Goal: Task Accomplishment & Management: Use online tool/utility

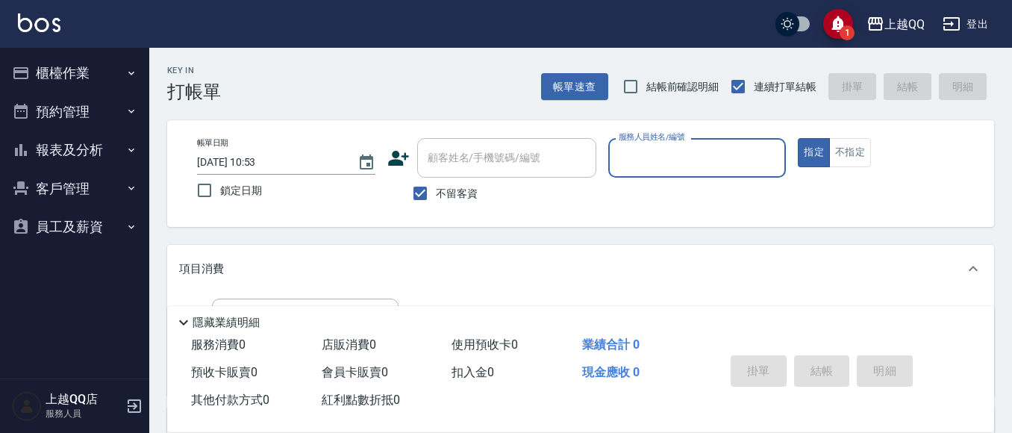
click at [11, 64] on button "櫃檯作業" at bounding box center [74, 73] width 137 height 39
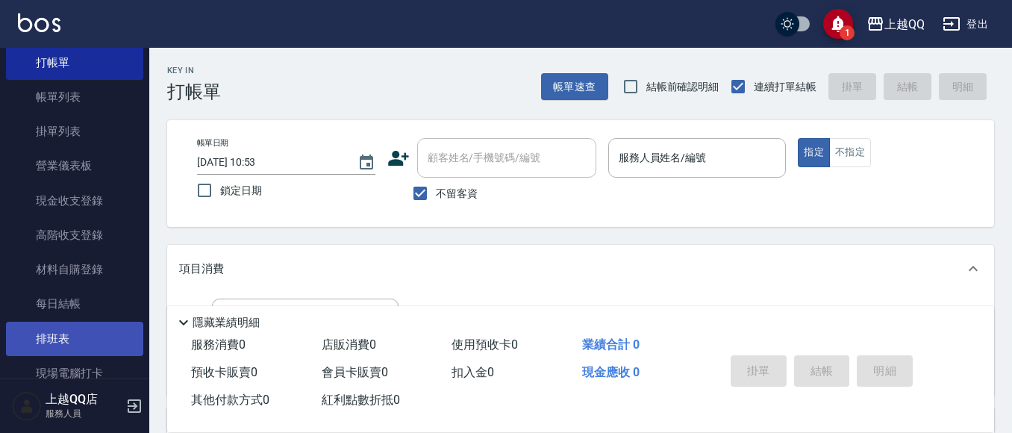
scroll to position [149, 0]
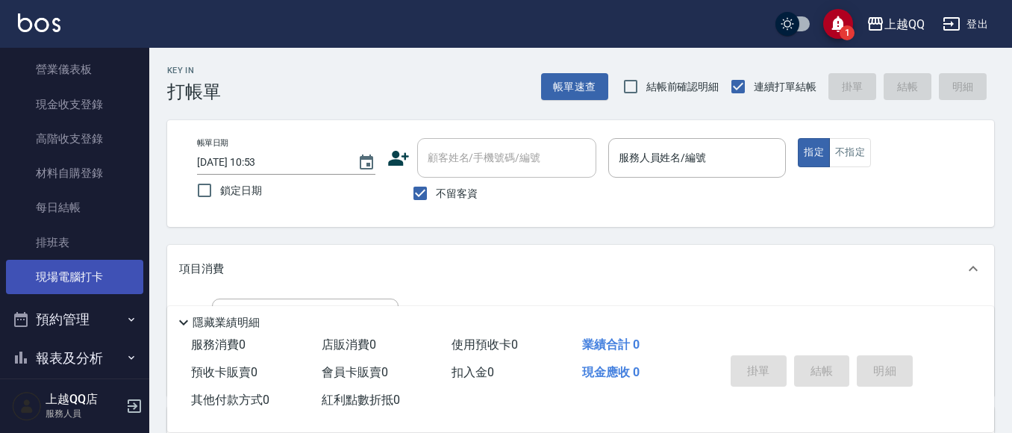
click at [73, 280] on link "現場電腦打卡" at bounding box center [74, 277] width 137 height 34
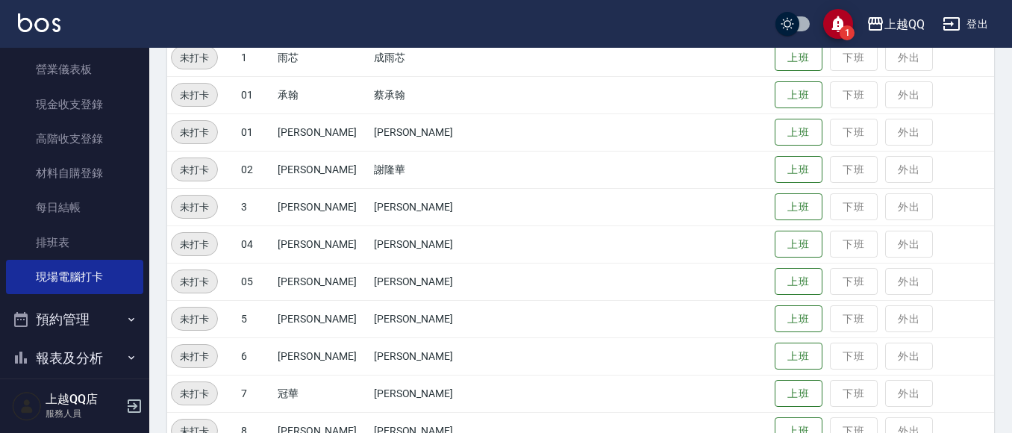
scroll to position [299, 0]
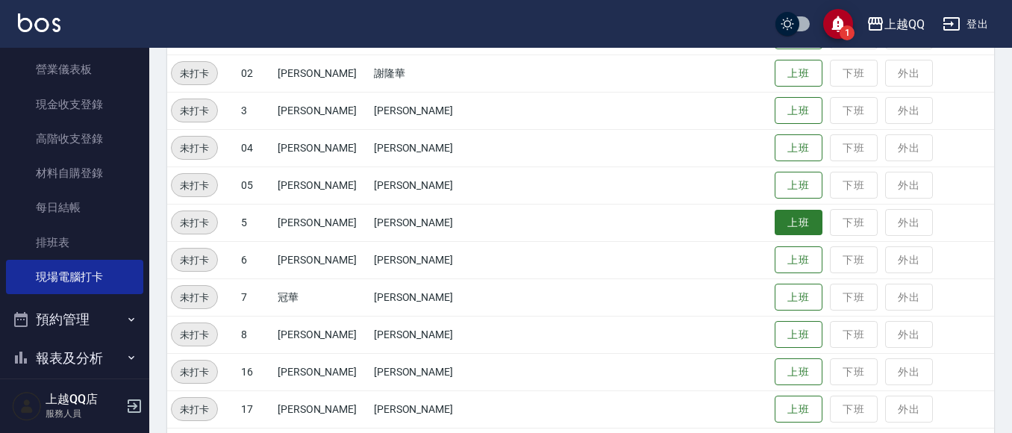
click at [778, 216] on button "上班" at bounding box center [799, 223] width 48 height 26
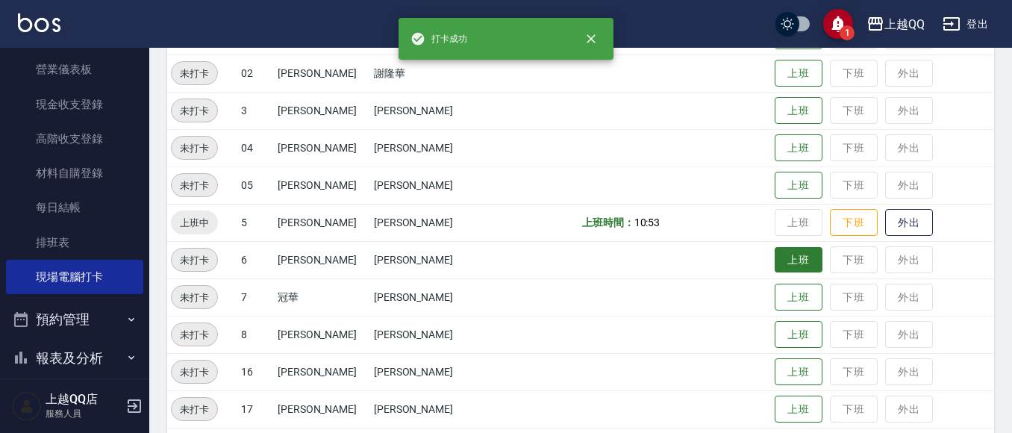
click at [780, 255] on button "上班" at bounding box center [799, 260] width 48 height 26
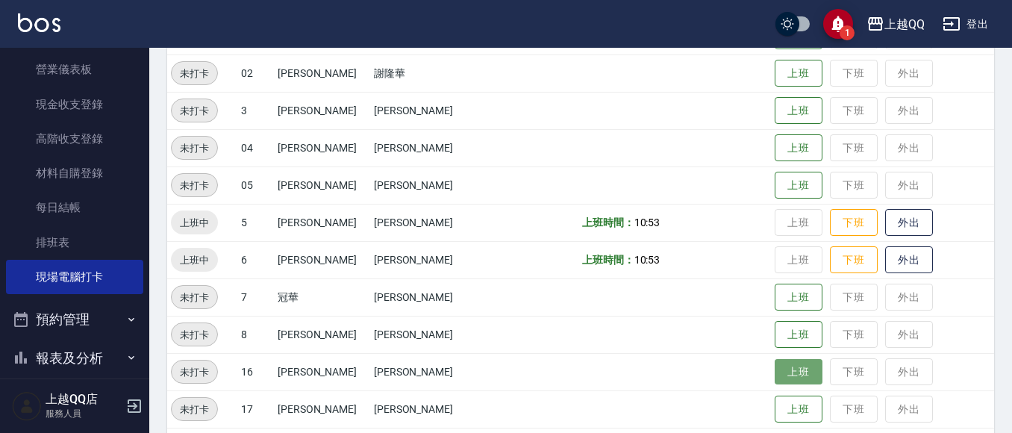
click at [776, 378] on button "上班" at bounding box center [799, 372] width 48 height 26
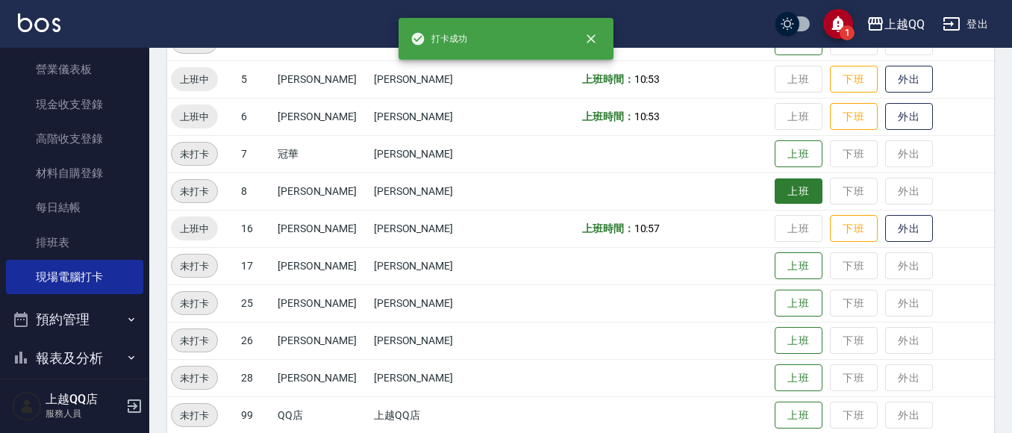
scroll to position [448, 0]
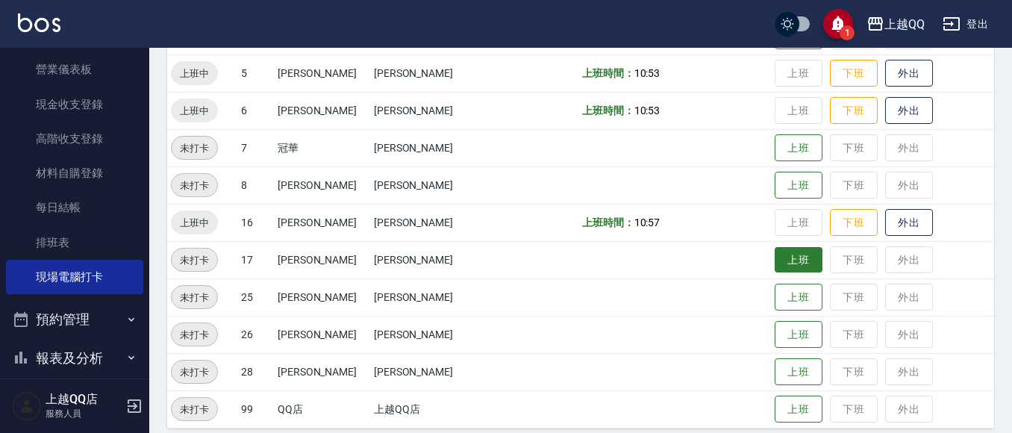
click at [775, 261] on button "上班" at bounding box center [799, 260] width 48 height 26
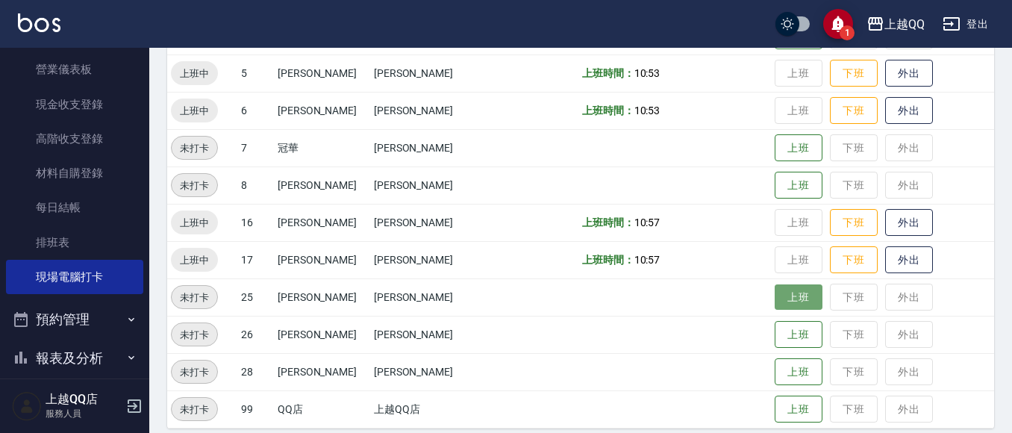
click at [787, 295] on button "上班" at bounding box center [799, 297] width 48 height 26
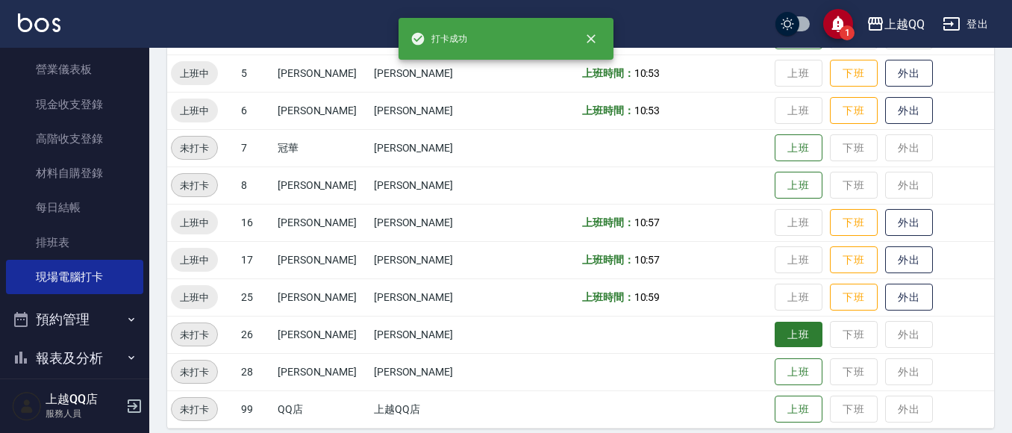
click at [775, 328] on button "上班" at bounding box center [799, 335] width 48 height 26
